Goal: Obtain resource: Obtain resource

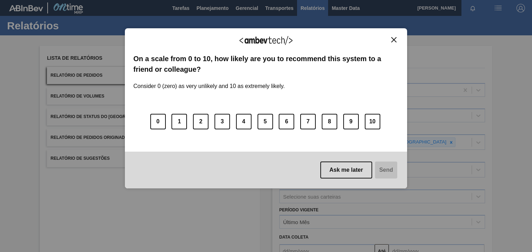
click at [397, 40] on button "Close" at bounding box center [394, 40] width 10 height 6
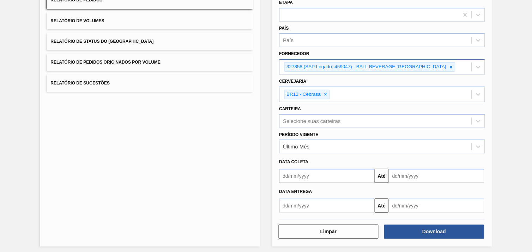
click at [449, 64] on div at bounding box center [452, 66] width 8 height 9
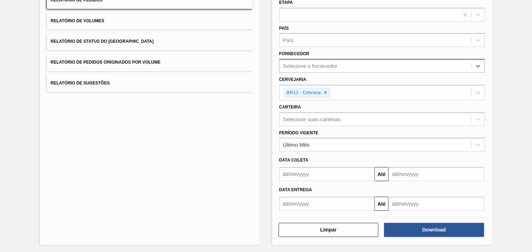
paste input "289744"
type input "289744"
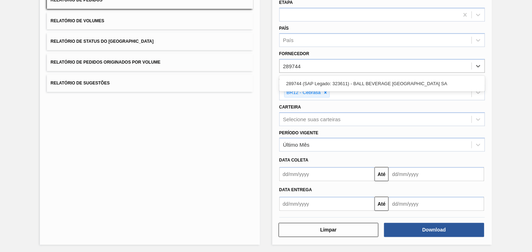
click at [394, 85] on div "289744 (SAP Legado: 323611) - BALL BEVERAGE [GEOGRAPHIC_DATA] SA" at bounding box center [383, 83] width 206 height 13
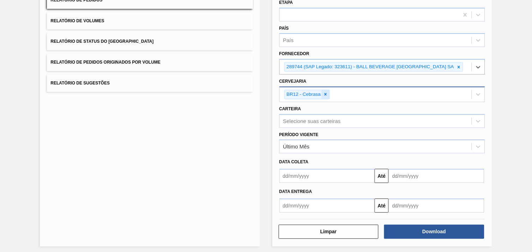
click at [325, 93] on icon at bounding box center [326, 94] width 2 height 2
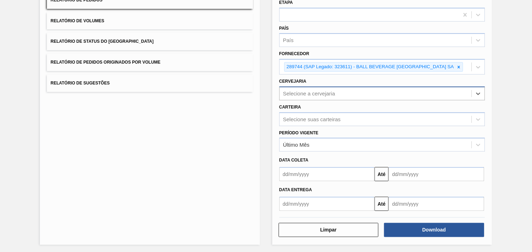
click at [329, 96] on div "Selecione a cervejaria" at bounding box center [376, 93] width 192 height 10
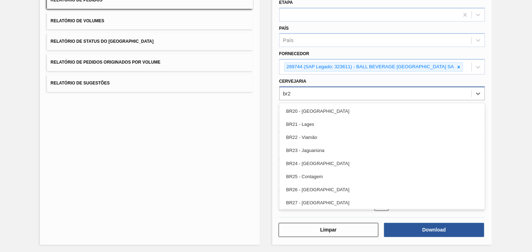
type input "br21"
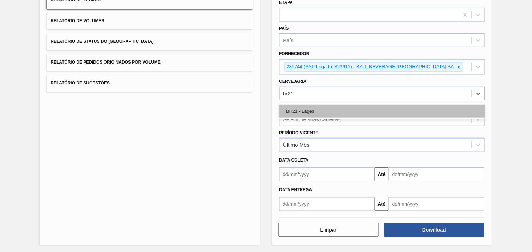
click at [333, 109] on div "BR21 - Lages" at bounding box center [383, 110] width 206 height 13
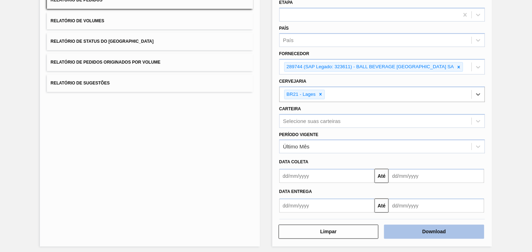
click at [428, 228] on button "Download" at bounding box center [434, 231] width 100 height 14
